Goal: Communication & Community: Participate in discussion

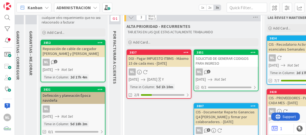
scroll to position [20, 4]
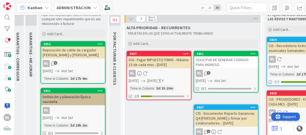
click at [225, 70] on div "NL 1" at bounding box center [226, 73] width 64 height 7
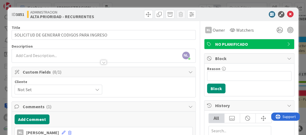
click at [290, 14] on div at bounding box center [247, 14] width 96 height 6
click at [287, 14] on icon at bounding box center [290, 14] width 6 height 6
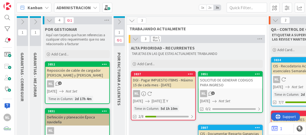
click at [22, 22] on icon at bounding box center [22, 22] width 6 height 6
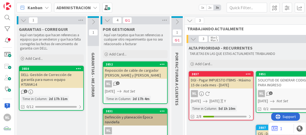
click at [51, 83] on div "DELL- Gestión de Corrección de garantía para nuevo equipo #7SNVK14" at bounding box center [51, 79] width 64 height 17
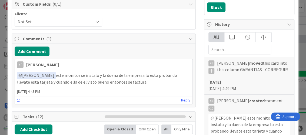
scroll to position [108, 0]
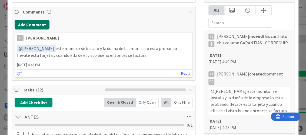
click at [27, 24] on button "Add Comment" at bounding box center [32, 25] width 35 height 10
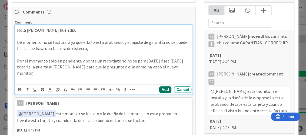
click at [162, 90] on button "Add" at bounding box center [165, 89] width 12 height 6
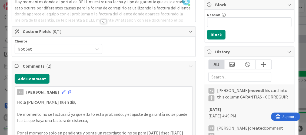
scroll to position [0, 0]
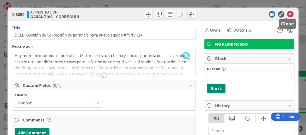
click at [287, 16] on icon at bounding box center [290, 14] width 6 height 6
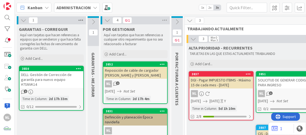
click at [79, 19] on icon at bounding box center [80, 20] width 7 height 8
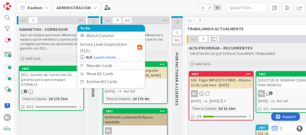
click at [23, 20] on icon at bounding box center [24, 20] width 6 height 6
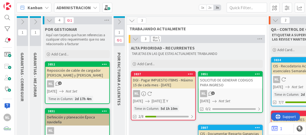
click at [119, 21] on icon at bounding box center [119, 22] width 6 height 6
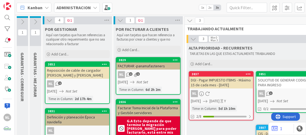
click at [120, 19] on icon at bounding box center [120, 20] width 6 height 6
